Goal: Register for event/course

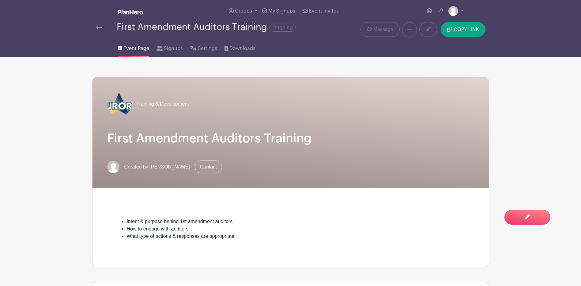
click at [257, 146] on div "Training & Development First Amendment Auditors Training Created by [PERSON_NAM…" at bounding box center [291, 132] width 396 height 111
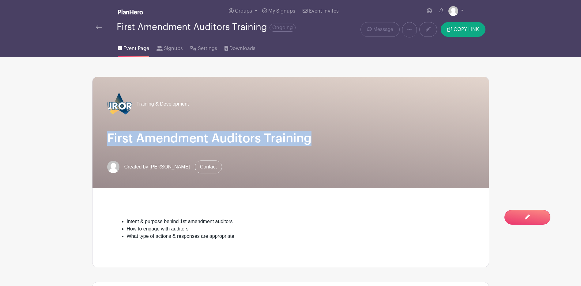
drag, startPoint x: 106, startPoint y: 138, endPoint x: 326, endPoint y: 144, distance: 219.7
click at [326, 144] on div "Training & Development First Amendment Auditors Training Created by [PERSON_NAM…" at bounding box center [291, 132] width 396 height 111
copy h1 "First Amendment Auditors Training"
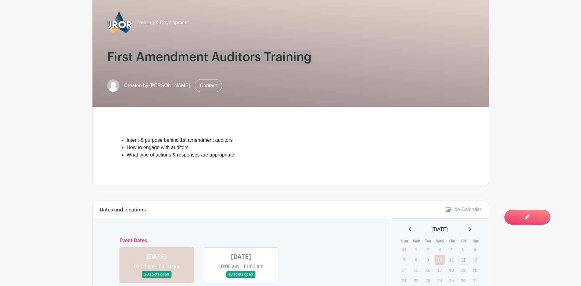
scroll to position [184, 0]
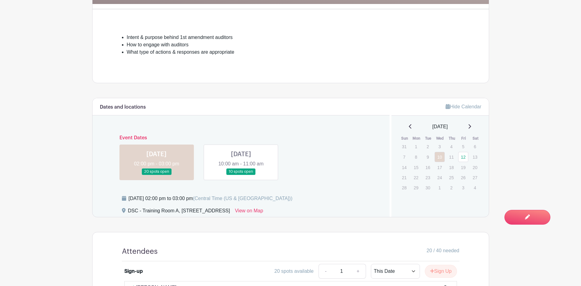
drag, startPoint x: 129, startPoint y: 197, endPoint x: 256, endPoint y: 199, distance: 127.2
click at [256, 199] on div "[DATE] 02:00 pm to 03:00 pm (Central Time ([GEOGRAPHIC_DATA] & [GEOGRAPHIC_DATA…" at bounding box center [211, 198] width 164 height 7
copy div "[DATE] 02:00 pm to 03:00 pm"
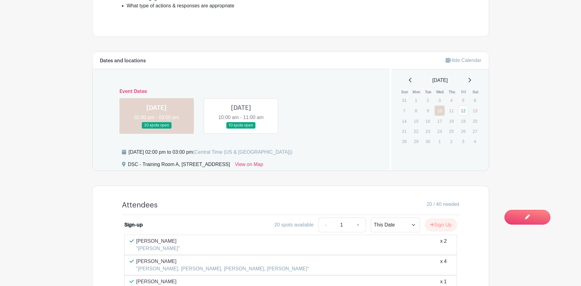
scroll to position [306, 0]
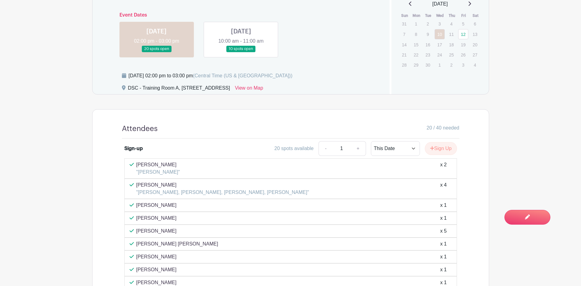
click at [127, 86] on div "DSC - Training Room A, [STREET_ADDRESS] View on Map" at bounding box center [252, 89] width 261 height 10
drag, startPoint x: 128, startPoint y: 88, endPoint x: 178, endPoint y: 85, distance: 50.0
click at [178, 85] on div "DSC - Training Room A, [STREET_ADDRESS]" at bounding box center [179, 89] width 102 height 10
drag, startPoint x: 178, startPoint y: 85, endPoint x: 174, endPoint y: 86, distance: 4.1
copy div "DSC - Training Room A"
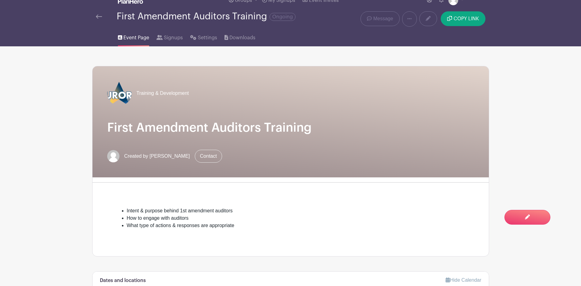
scroll to position [0, 0]
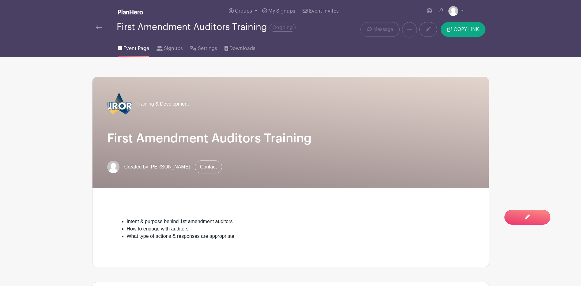
click at [95, 27] on div "First Amendment Auditors Training Ongoing" at bounding box center [208, 29] width 232 height 15
click at [97, 26] on img at bounding box center [99, 27] width 6 height 4
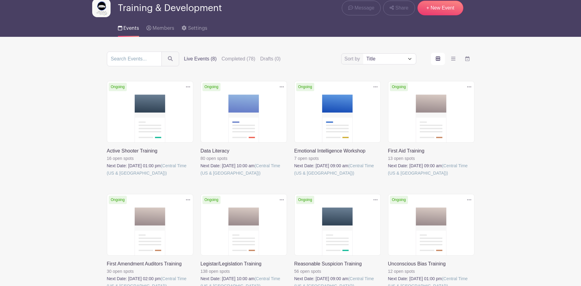
scroll to position [85, 0]
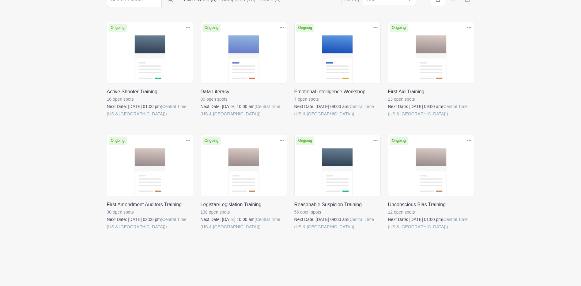
click at [201, 230] on link at bounding box center [201, 230] width 0 height 0
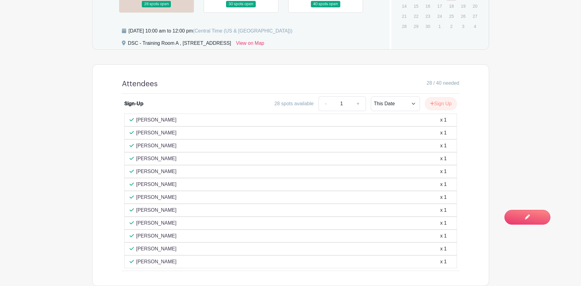
scroll to position [182, 0]
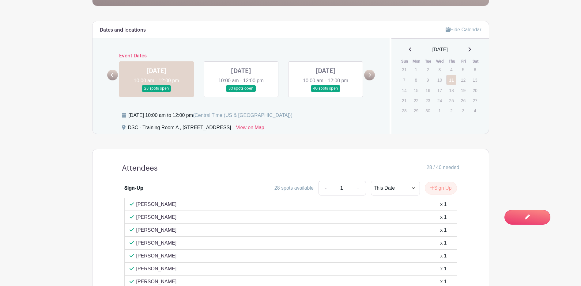
click at [109, 75] on link at bounding box center [112, 75] width 11 height 11
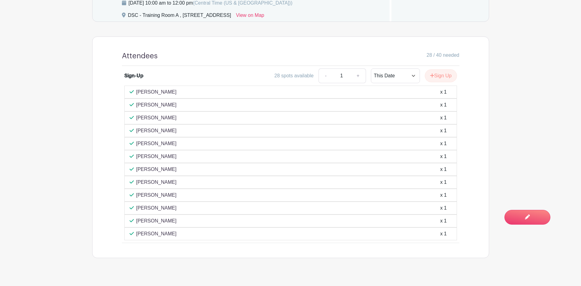
scroll to position [305, 0]
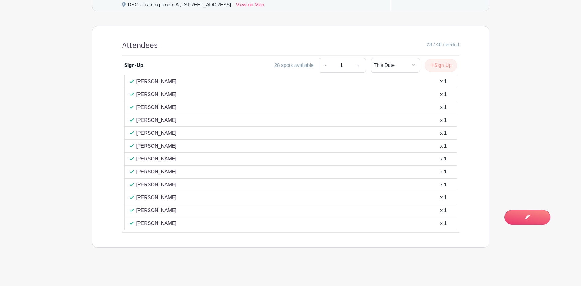
click at [140, 79] on p "[PERSON_NAME]" at bounding box center [156, 81] width 40 height 7
drag, startPoint x: 137, startPoint y: 79, endPoint x: 190, endPoint y: 228, distance: 157.9
click at [190, 228] on div "[PERSON_NAME] x 1 [PERSON_NAME] x 1 [PERSON_NAME] x 1 [PERSON_NAME] x 1" at bounding box center [290, 152] width 333 height 154
drag, startPoint x: 190, startPoint y: 228, endPoint x: 146, endPoint y: 157, distance: 83.4
copy div "[PERSON_NAME] x 1 [PERSON_NAME] x 1 [PERSON_NAME] x 1 [PERSON_NAME] x 1 [PERSON…"
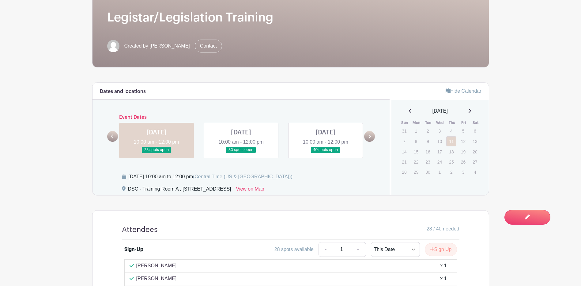
scroll to position [0, 0]
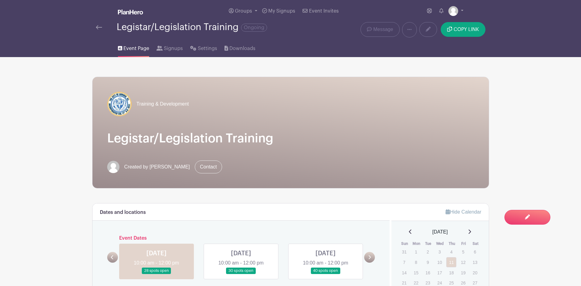
click at [97, 26] on img at bounding box center [99, 27] width 6 height 4
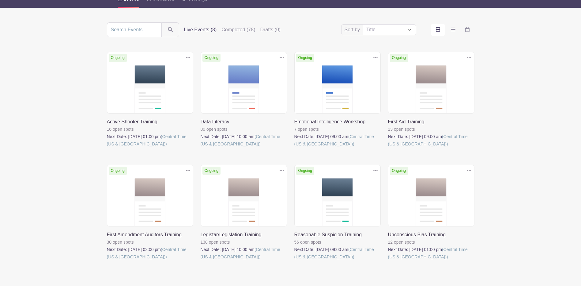
scroll to position [85, 0]
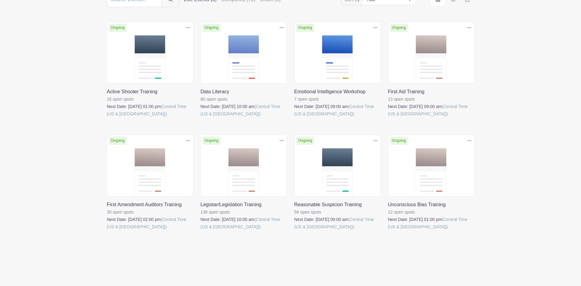
click at [107, 230] on link at bounding box center [107, 230] width 0 height 0
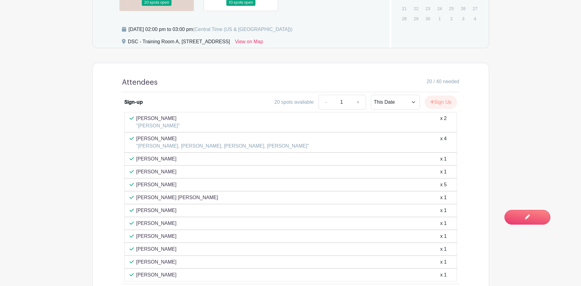
scroll to position [404, 0]
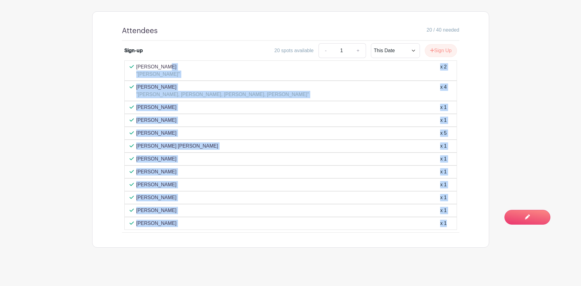
drag, startPoint x: 131, startPoint y: 67, endPoint x: 248, endPoint y: 246, distance: 214.1
click at [248, 246] on div "Attendees 20 / 40 needed Sign-up 20 spots available - 1 + This Date Select Date…" at bounding box center [290, 129] width 367 height 235
copy div "[PERSON_NAME] "[PERSON_NAME]" x 2 [PERSON_NAME] "[PERSON_NAME], [PERSON_NAME], …"
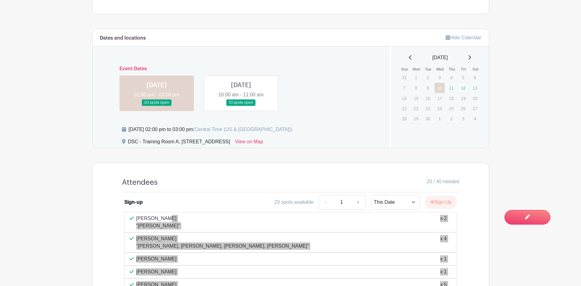
scroll to position [220, 0]
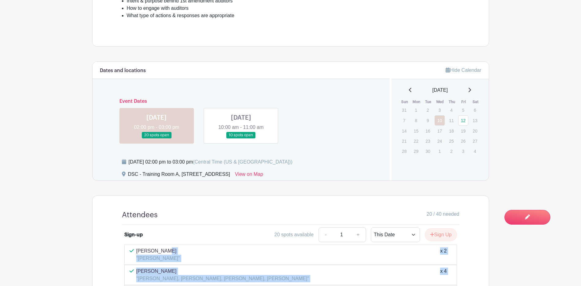
click at [241, 138] on link at bounding box center [241, 138] width 0 height 0
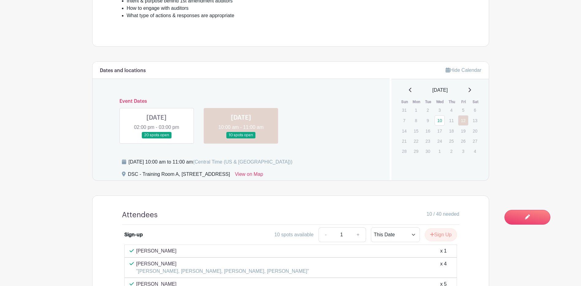
click at [241, 138] on link at bounding box center [241, 138] width 0 height 0
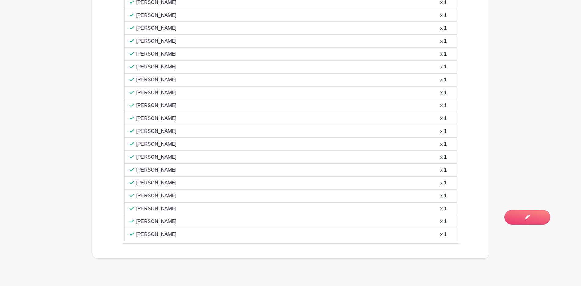
scroll to position [538, 0]
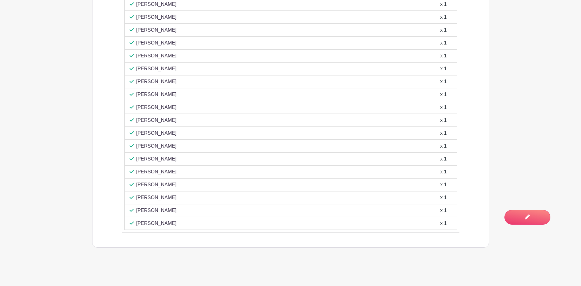
drag, startPoint x: 136, startPoint y: 85, endPoint x: 195, endPoint y: 223, distance: 149.7
click at [195, 223] on div "[PERSON_NAME] x 1 [PERSON_NAME] "[PERSON_NAME], [PERSON_NAME], [PERSON_NAME], […" at bounding box center [290, 77] width 333 height 303
copy div "[PERSON_NAME] x 1 [PERSON_NAME] "[PERSON_NAME], [PERSON_NAME], [PERSON_NAME], […"
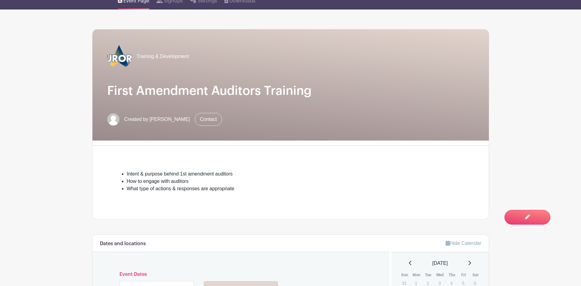
scroll to position [0, 0]
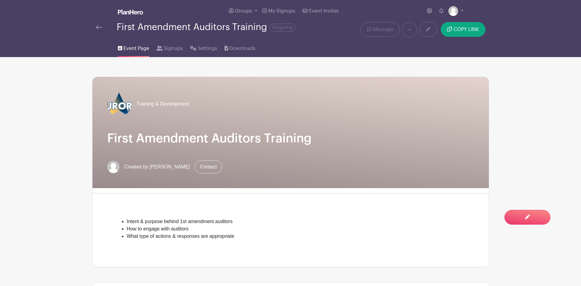
drag, startPoint x: 309, startPoint y: 137, endPoint x: 316, endPoint y: 138, distance: 7.5
click at [309, 137] on h1 "First Amendment Auditors Training" at bounding box center [290, 138] width 367 height 15
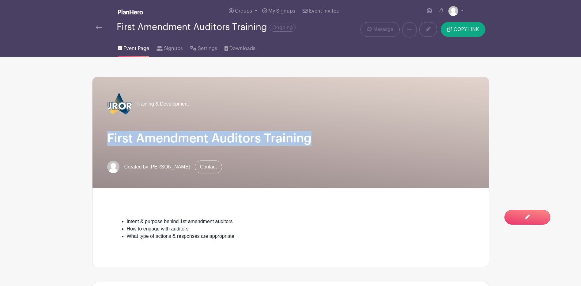
drag, startPoint x: 316, startPoint y: 138, endPoint x: 88, endPoint y: 141, distance: 228.0
drag, startPoint x: 88, startPoint y: 141, endPoint x: 137, endPoint y: 141, distance: 49.0
copy h1 "First Amendment Auditors Training"
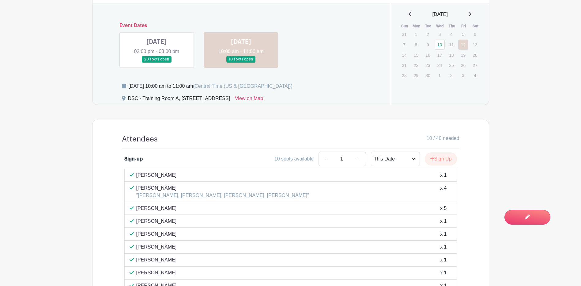
scroll to position [245, 0]
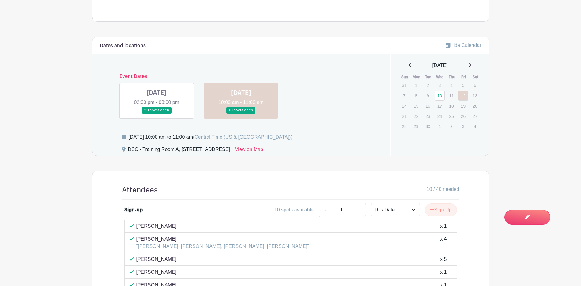
drag, startPoint x: 129, startPoint y: 137, endPoint x: 243, endPoint y: 139, distance: 114.6
click at [243, 139] on div "[DATE] 10:00 am to 11:00 am (Central Time (US & [GEOGRAPHIC_DATA]))" at bounding box center [211, 136] width 164 height 7
drag, startPoint x: 243, startPoint y: 139, endPoint x: 232, endPoint y: 136, distance: 11.8
copy div "[DATE] 10:00 am to 11:00 am"
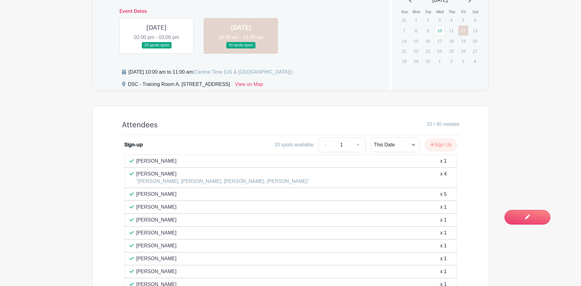
scroll to position [306, 0]
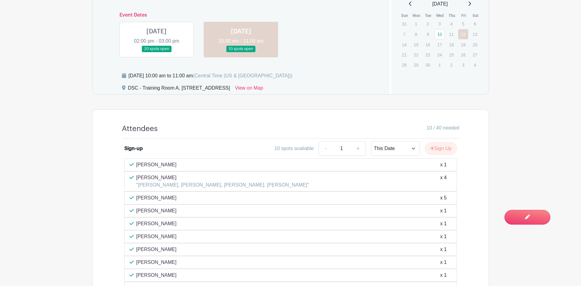
click at [182, 101] on turbo-frame "Dates and locations Event Dates [DATE] 02:00 pm - 03:00 pm 20 spots open [DATE]…" at bounding box center [290, 227] width 397 height 504
drag, startPoint x: 180, startPoint y: 87, endPoint x: 171, endPoint y: 89, distance: 9.3
click at [171, 89] on div "DSC - Training Room A, [STREET_ADDRESS]" at bounding box center [179, 89] width 102 height 10
drag, startPoint x: 171, startPoint y: 89, endPoint x: 176, endPoint y: 89, distance: 4.9
click at [175, 89] on div "DSC - Training Room A, [STREET_ADDRESS]" at bounding box center [179, 89] width 102 height 10
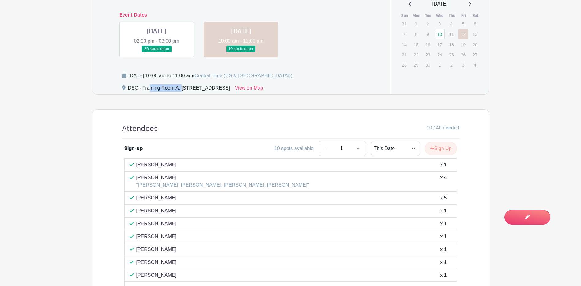
drag, startPoint x: 178, startPoint y: 87, endPoint x: 115, endPoint y: 85, distance: 63.1
click at [115, 85] on div "[DATE] 10:00 am to 11:00 am (Central Time (US & [GEOGRAPHIC_DATA])) DSC - Train…" at bounding box center [244, 83] width 275 height 22
drag, startPoint x: 115, startPoint y: 85, endPoint x: 141, endPoint y: 88, distance: 26.8
copy div "DSC - Training Room A"
click at [157, 52] on link at bounding box center [157, 52] width 0 height 0
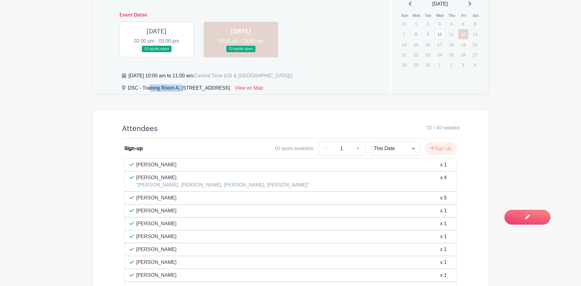
click at [157, 52] on link at bounding box center [157, 52] width 0 height 0
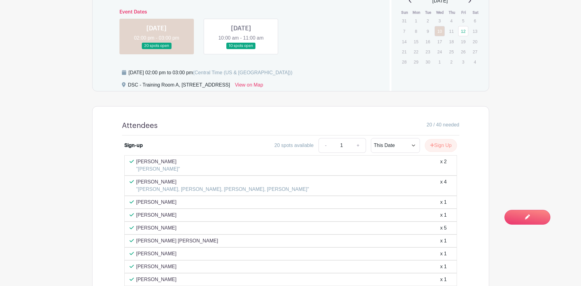
scroll to position [245, 0]
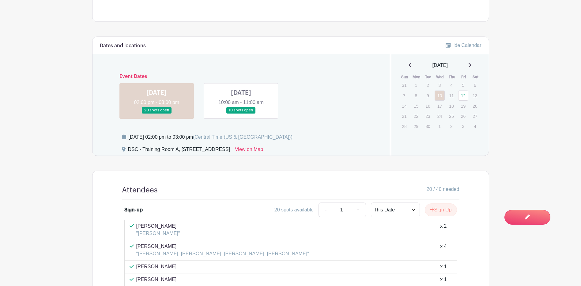
click at [241, 113] on link at bounding box center [241, 113] width 0 height 0
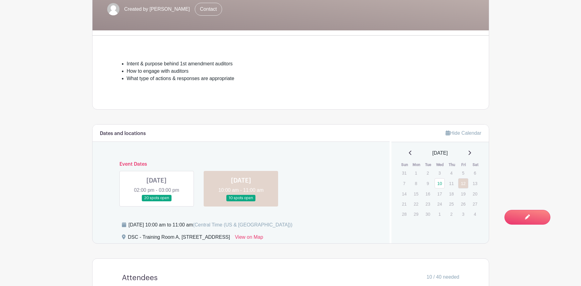
scroll to position [276, 0]
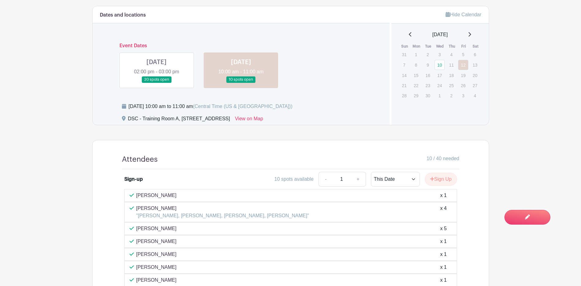
click at [157, 83] on link at bounding box center [157, 83] width 0 height 0
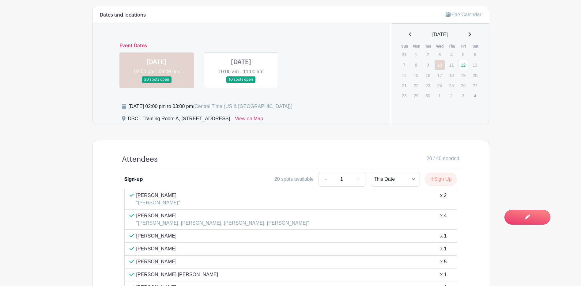
click at [157, 83] on link at bounding box center [157, 83] width 0 height 0
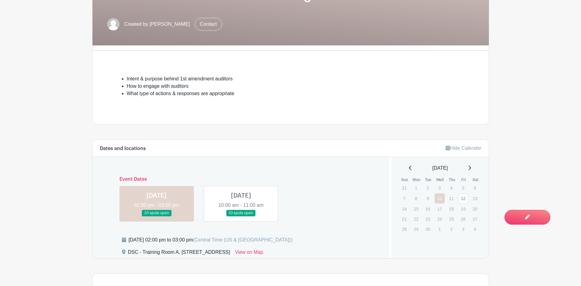
scroll to position [153, 0]
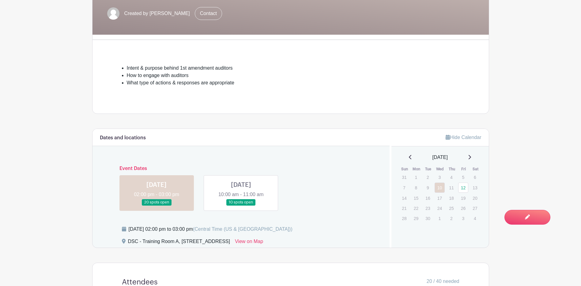
click at [241, 205] on link at bounding box center [241, 205] width 0 height 0
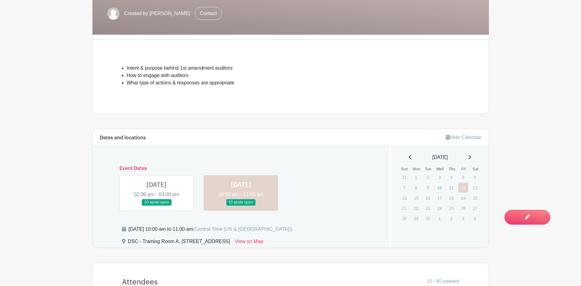
click at [241, 205] on link at bounding box center [241, 205] width 0 height 0
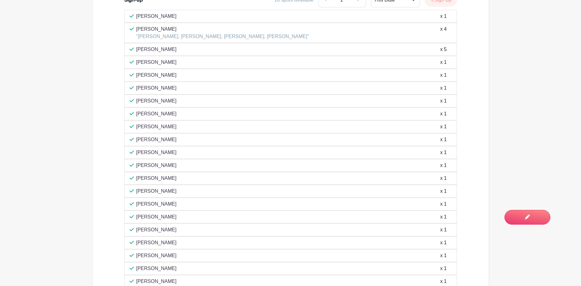
scroll to position [460, 0]
